Goal: Task Accomplishment & Management: Use online tool/utility

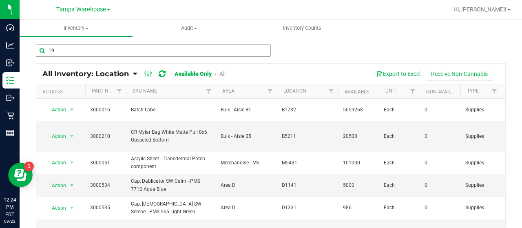
type input "1"
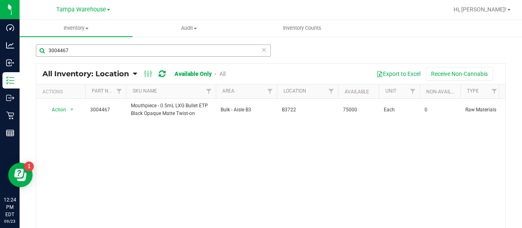
click at [83, 50] on input "3004467" at bounding box center [153, 50] width 235 height 12
type input "3004468"
click at [61, 110] on span "Action" at bounding box center [55, 109] width 22 height 11
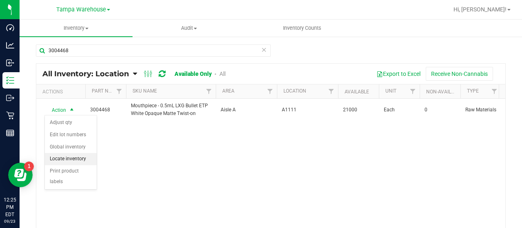
click at [70, 157] on li "Locate inventory" at bounding box center [71, 159] width 52 height 12
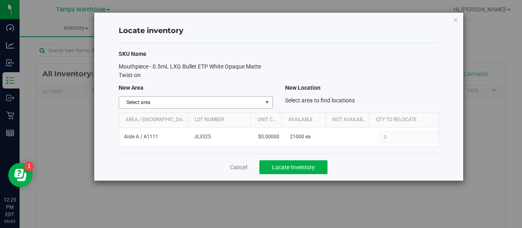
click at [252, 104] on span "Select area" at bounding box center [190, 102] width 143 height 11
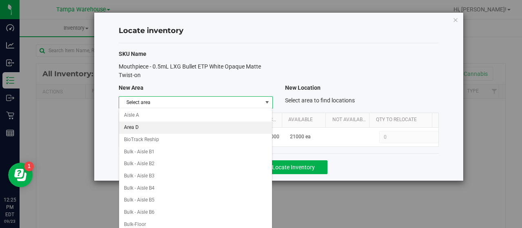
click at [169, 128] on li "Area D" at bounding box center [195, 128] width 153 height 12
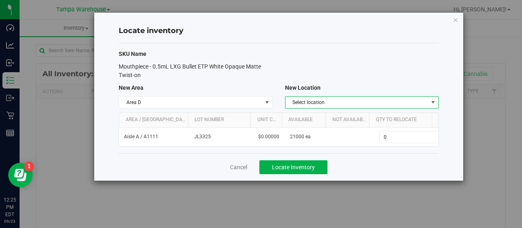
click at [384, 102] on span "Select location" at bounding box center [356, 102] width 143 height 11
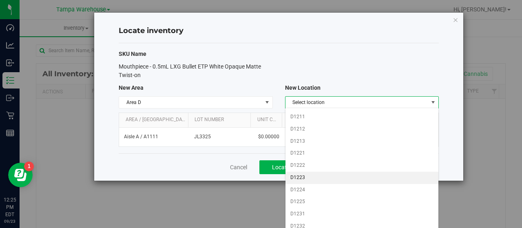
scroll to position [204, 0]
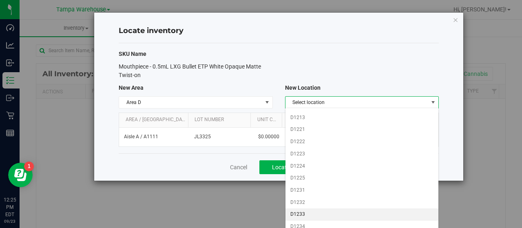
click at [320, 208] on li "D1233" at bounding box center [361, 214] width 153 height 12
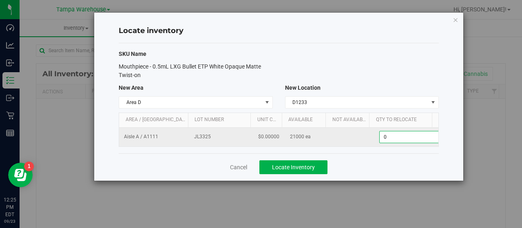
click at [389, 134] on span "0 0" at bounding box center [409, 137] width 61 height 12
type input "021000"
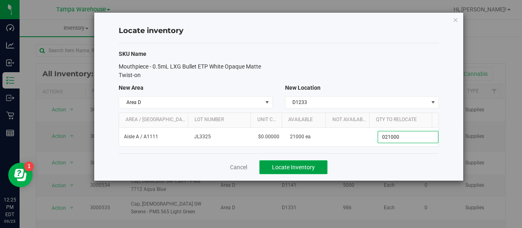
type input "21,000"
click at [311, 164] on span "Locate Inventory" at bounding box center [293, 167] width 43 height 7
